Goal: Navigation & Orientation: Find specific page/section

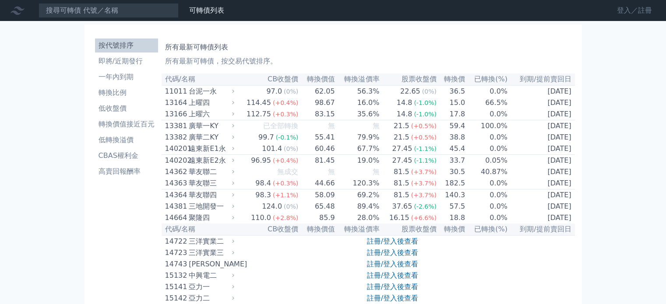
click at [636, 12] on link "登入／註冊" at bounding box center [634, 11] width 49 height 14
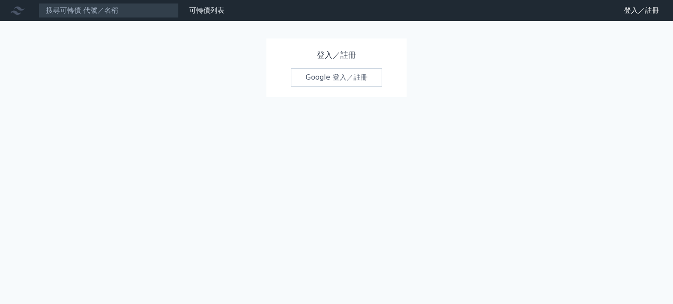
click at [342, 79] on link "Google 登入／註冊" at bounding box center [336, 77] width 91 height 18
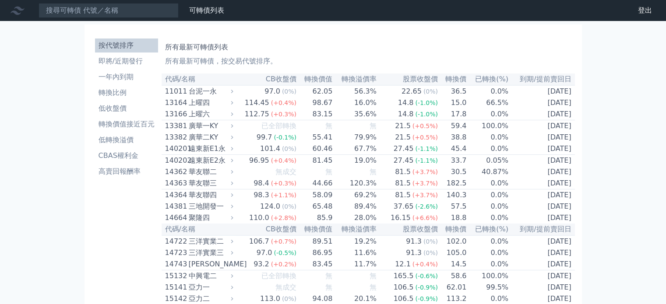
click at [0, 0] on link "財務數據" at bounding box center [0, 0] width 0 height 0
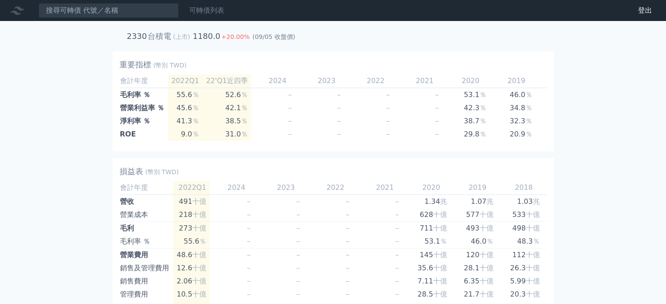
click at [209, 12] on link "可轉債列表" at bounding box center [206, 10] width 35 height 8
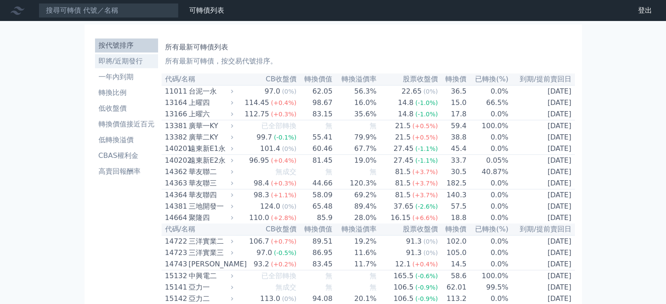
click at [138, 62] on li "即將/近期發行" at bounding box center [126, 61] width 63 height 11
